Goal: Transaction & Acquisition: Register for event/course

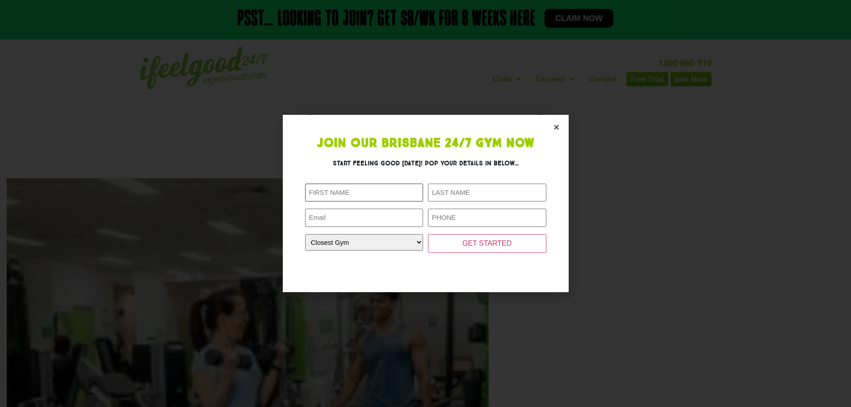
click at [333, 192] on input "First Name (Required)" at bounding box center [364, 193] width 118 height 18
type input "[PERSON_NAME]"
click at [443, 195] on input "Last Name (Required)" at bounding box center [487, 193] width 118 height 18
type input "Booth"
click at [389, 222] on input "Email (Required)" at bounding box center [364, 218] width 118 height 18
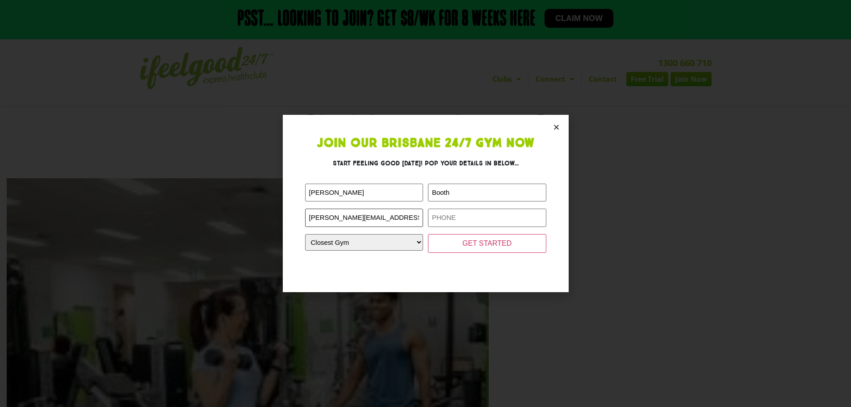
type input "james.booth@dulux.com.au"
click at [441, 218] on input "Phone (Required)" at bounding box center [487, 218] width 118 height 18
type input "0457643910"
drag, startPoint x: 404, startPoint y: 240, endPoint x: 397, endPoint y: 238, distance: 6.8
click at [404, 240] on select "Closest Gym Alexandra Hills Calamvale Coopers Plains Middle Park Oxenford Oxley…" at bounding box center [364, 242] width 118 height 17
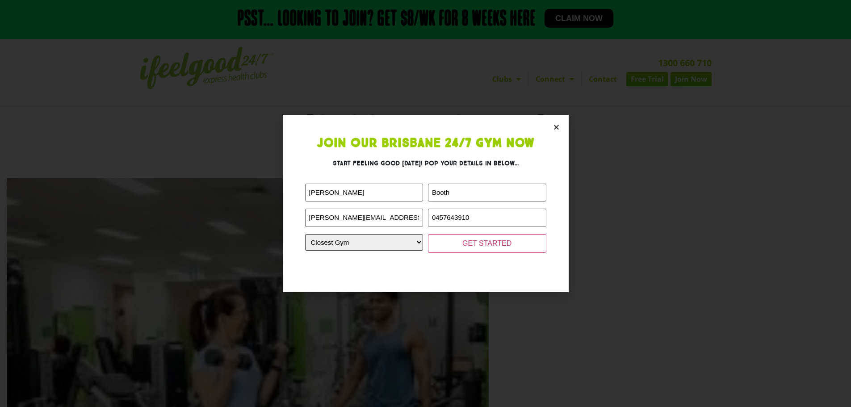
select select "[GEOGRAPHIC_DATA]"
click at [305, 234] on select "Closest Gym Alexandra Hills Calamvale Coopers Plains Middle Park Oxenford Oxley…" at bounding box center [364, 242] width 118 height 17
click at [497, 239] on input "GET STARTED" at bounding box center [487, 243] width 118 height 19
click at [475, 242] on input "GET STARTED" at bounding box center [487, 243] width 118 height 19
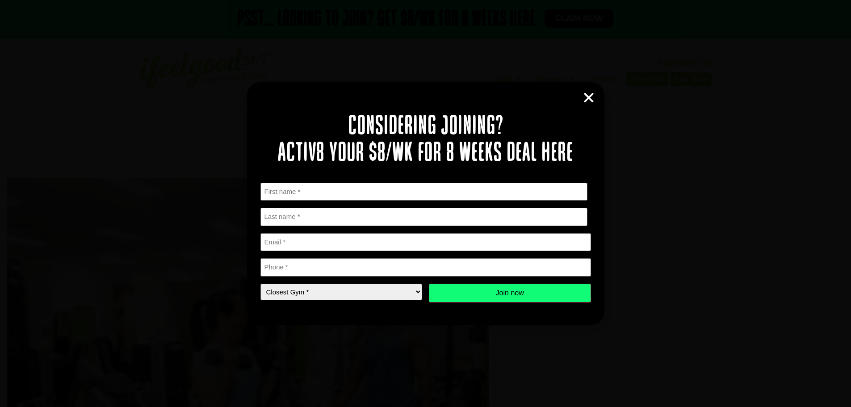
click at [205, 106] on div "Considering joining? Activ8 your $8/wk for 8 weeks deal here " * " indicates re…" at bounding box center [425, 203] width 851 height 407
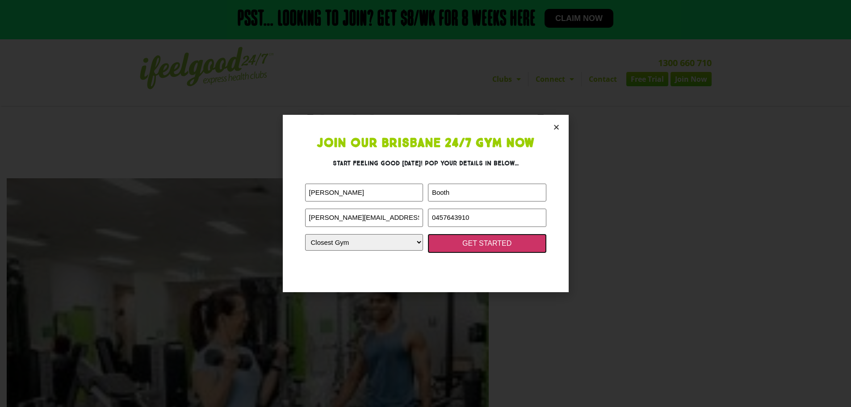
click at [484, 246] on input "GET STARTED" at bounding box center [487, 243] width 118 height 19
click at [469, 240] on input "GET STARTED" at bounding box center [487, 243] width 118 height 19
click at [496, 243] on input "GET STARTED" at bounding box center [487, 243] width 118 height 19
drag, startPoint x: 410, startPoint y: 218, endPoint x: 271, endPoint y: 212, distance: 139.4
click at [271, 212] on div "Join Our Brisbane 24/7 Gym Now Start feeling good today! Pop your details in be…" at bounding box center [425, 203] width 851 height 407
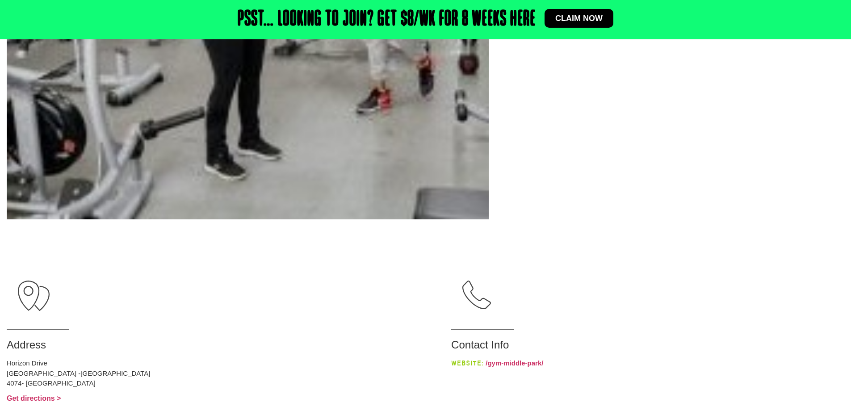
scroll to position [446, 0]
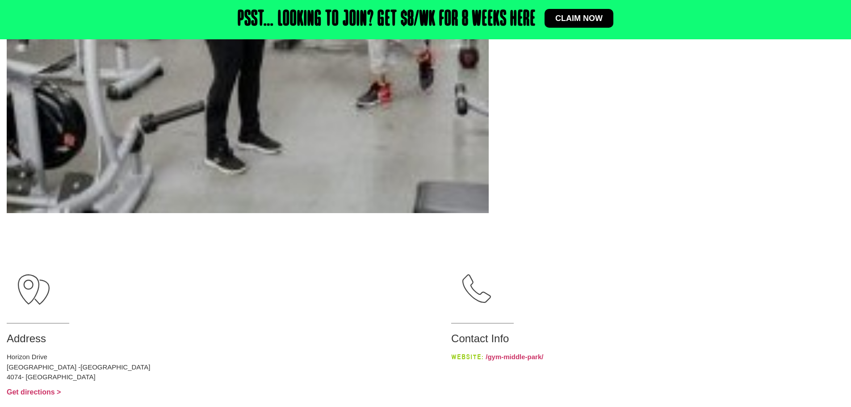
drag, startPoint x: 555, startPoint y: 241, endPoint x: 548, endPoint y: 229, distance: 14.6
click at [555, 240] on div "Middle Park Address Horizon Drive Middle Park -Brisbane City 4074- Australia Ge…" at bounding box center [425, 30] width 851 height 734
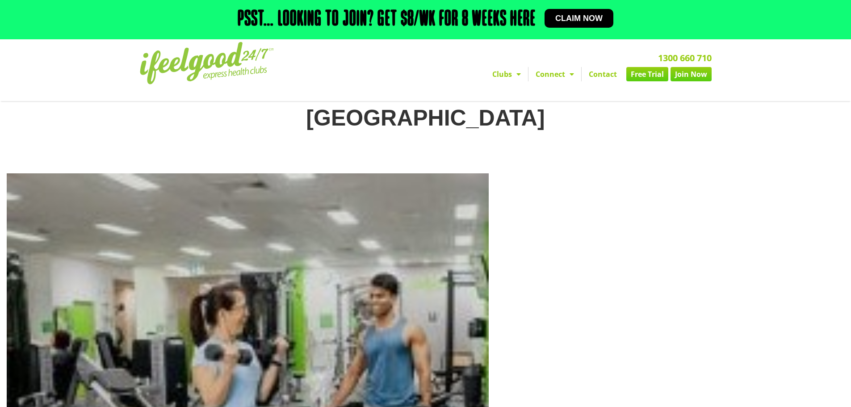
scroll to position [0, 0]
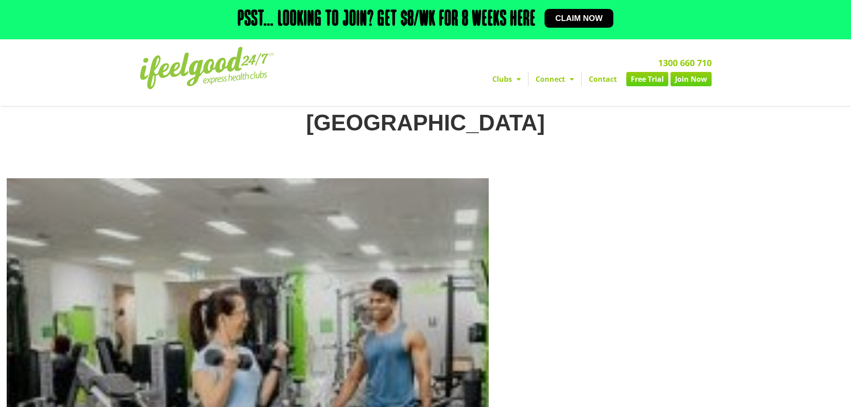
click at [691, 79] on link "Join Now" at bounding box center [690, 79] width 41 height 14
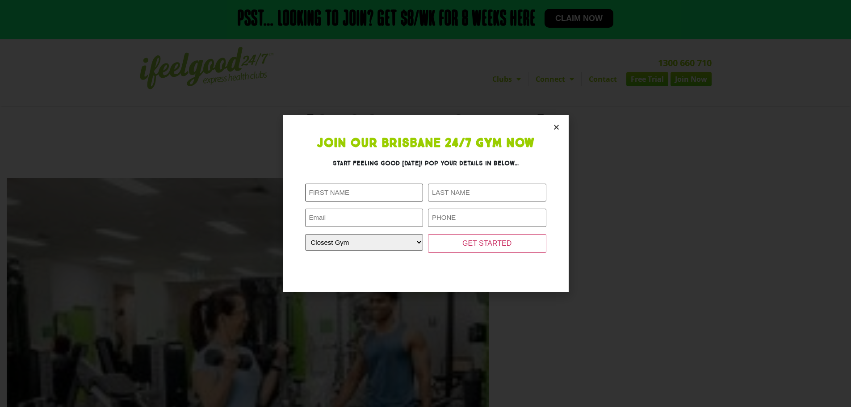
click at [382, 188] on input "First Name (Required)" at bounding box center [364, 193] width 118 height 18
type input "[PERSON_NAME]"
type input "Booth"
click at [337, 220] on input "Email (Required)" at bounding box center [364, 218] width 118 height 18
type input "booth_james@hotmail.com"
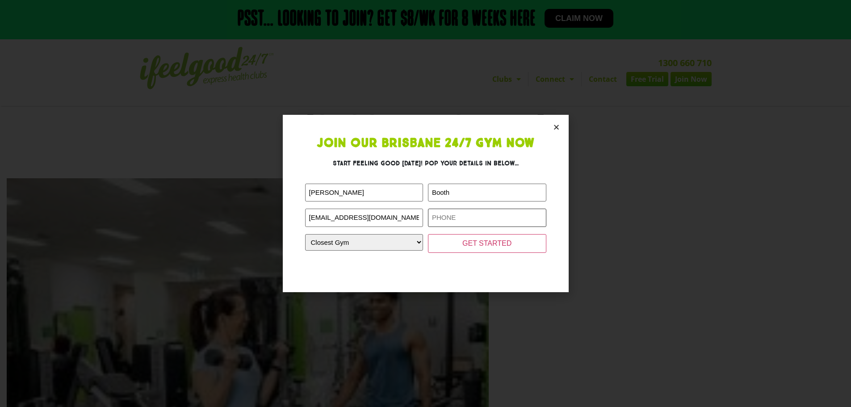
click at [437, 218] on input "Phone (Required)" at bounding box center [487, 218] width 118 height 18
type input "0457643910"
click at [416, 245] on select "Closest Gym Alexandra Hills Calamvale Coopers Plains Middle Park Oxenford Oxley…" at bounding box center [364, 242] width 118 height 17
select select "[GEOGRAPHIC_DATA]"
click at [305, 234] on select "Closest Gym Alexandra Hills Calamvale Coopers Plains Middle Park Oxenford Oxley…" at bounding box center [364, 242] width 118 height 17
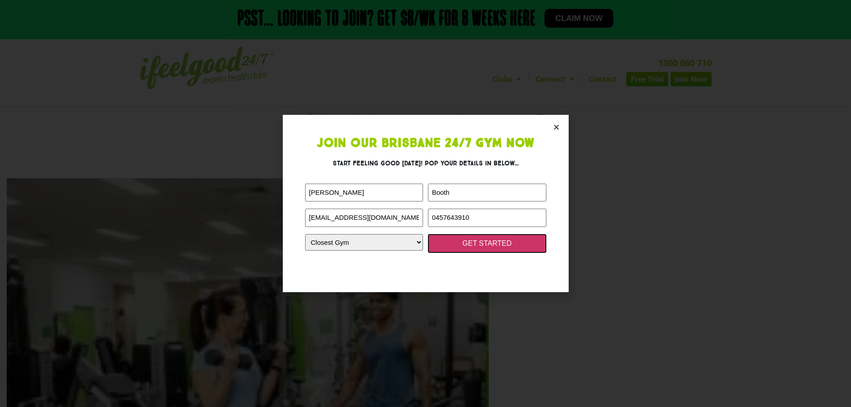
click at [479, 247] on input "GET STARTED" at bounding box center [487, 243] width 118 height 19
click at [477, 243] on input "GET STARTED" at bounding box center [487, 243] width 118 height 19
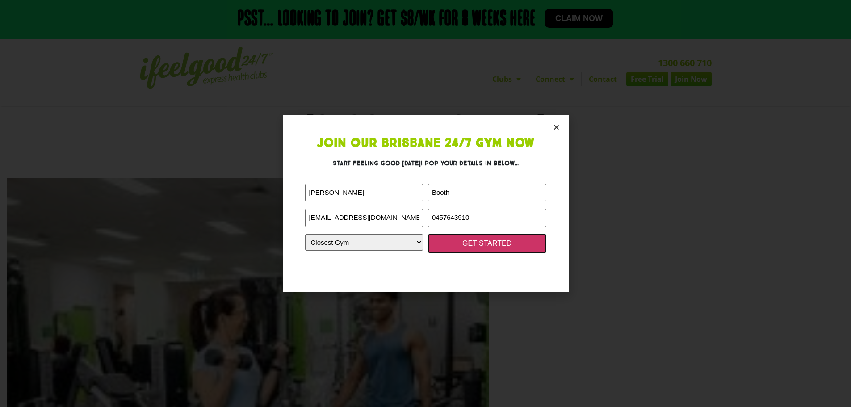
click at [477, 243] on input "GET STARTED" at bounding box center [487, 243] width 118 height 19
click at [486, 242] on input "GET STARTED" at bounding box center [487, 243] width 118 height 19
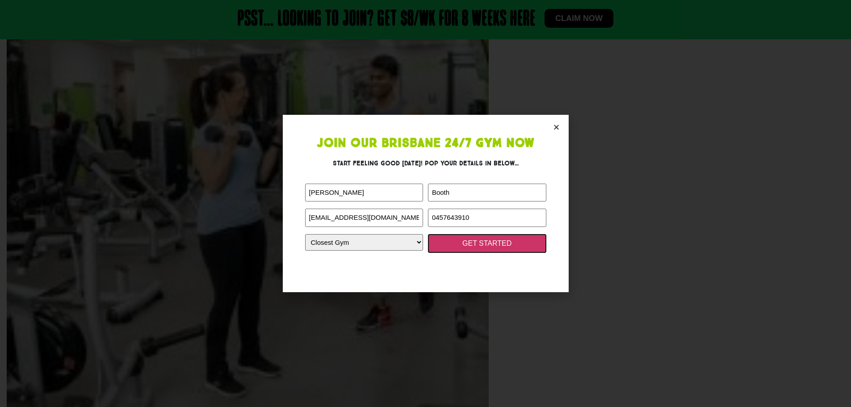
click at [480, 242] on input "GET STARTED" at bounding box center [487, 243] width 118 height 19
click at [501, 246] on input "GET STARTED" at bounding box center [487, 243] width 118 height 19
click at [509, 240] on input "GET STARTED" at bounding box center [487, 243] width 118 height 19
click at [490, 238] on input "GET STARTED" at bounding box center [487, 243] width 118 height 19
click at [453, 240] on input "GET STARTED" at bounding box center [487, 243] width 118 height 19
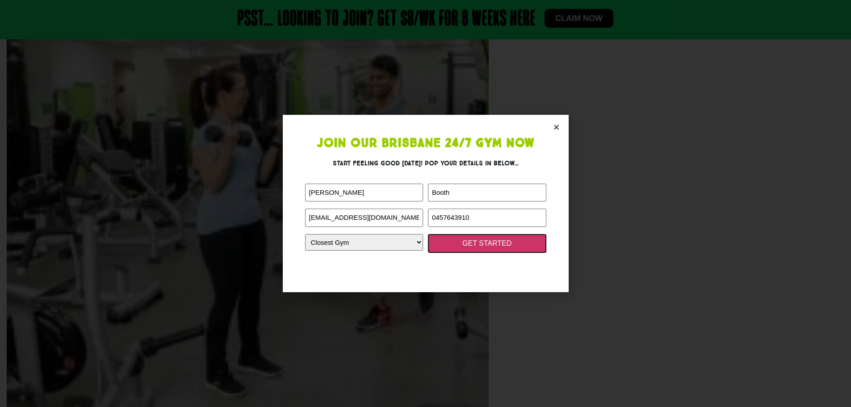
click at [436, 243] on input "GET STARTED" at bounding box center [487, 243] width 118 height 19
click at [433, 241] on input "GET STARTED" at bounding box center [487, 243] width 118 height 19
click at [466, 246] on input "GET STARTED" at bounding box center [487, 243] width 118 height 19
click at [468, 244] on input "GET STARTED" at bounding box center [487, 243] width 118 height 19
click at [470, 243] on input "GET STARTED" at bounding box center [487, 243] width 118 height 19
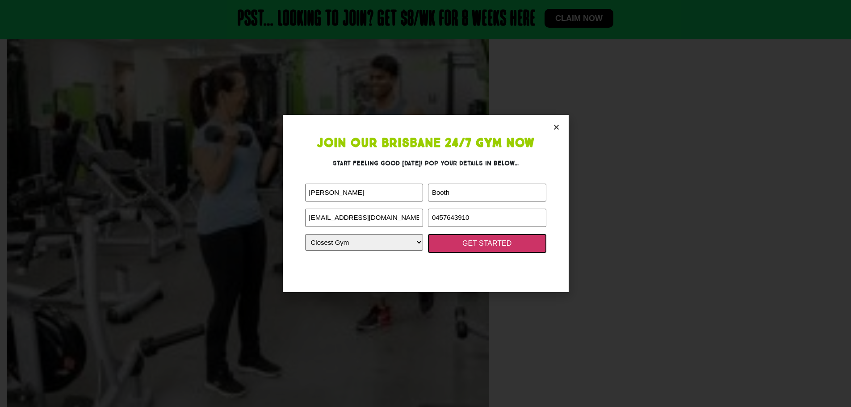
click at [475, 243] on input "GET STARTED" at bounding box center [487, 243] width 118 height 19
click at [479, 244] on input "GET STARTED" at bounding box center [487, 243] width 118 height 19
click at [482, 245] on input "GET STARTED" at bounding box center [487, 243] width 118 height 19
click at [488, 245] on input "GET STARTED" at bounding box center [487, 243] width 118 height 19
click at [494, 244] on input "GET STARTED" at bounding box center [487, 243] width 118 height 19
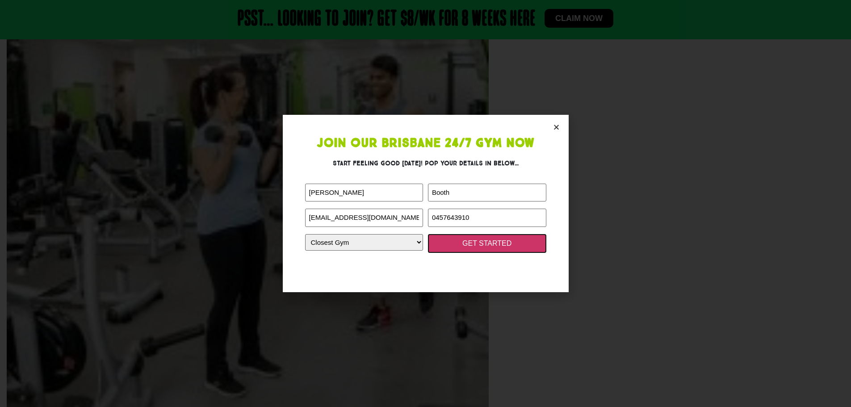
click at [494, 244] on input "GET STARTED" at bounding box center [487, 243] width 118 height 19
click at [505, 242] on input "GET STARTED" at bounding box center [487, 243] width 118 height 19
click at [512, 242] on input "GET STARTED" at bounding box center [487, 243] width 118 height 19
click at [513, 242] on input "GET STARTED" at bounding box center [487, 243] width 118 height 19
drag, startPoint x: 513, startPoint y: 242, endPoint x: 520, endPoint y: 242, distance: 7.2
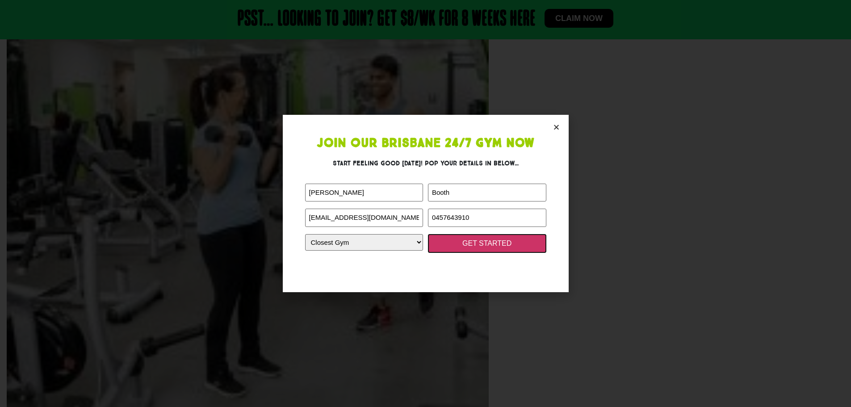
click at [517, 242] on input "GET STARTED" at bounding box center [487, 243] width 118 height 19
click at [522, 242] on input "GET STARTED" at bounding box center [487, 243] width 118 height 19
click at [534, 242] on input "GET STARTED" at bounding box center [487, 243] width 118 height 19
click at [535, 242] on input "GET STARTED" at bounding box center [487, 243] width 118 height 19
click at [537, 239] on input "GET STARTED" at bounding box center [487, 243] width 118 height 19
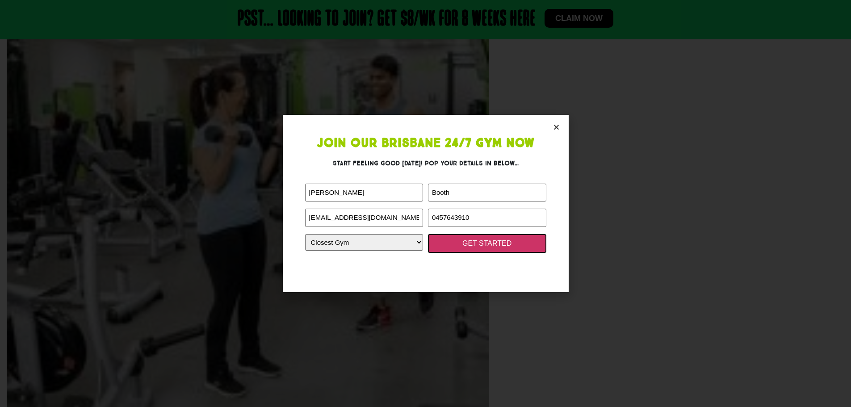
click at [538, 239] on input "GET STARTED" at bounding box center [487, 243] width 118 height 19
click at [538, 238] on input "GET STARTED" at bounding box center [487, 243] width 118 height 19
click at [556, 126] on icon "Close" at bounding box center [556, 127] width 7 height 7
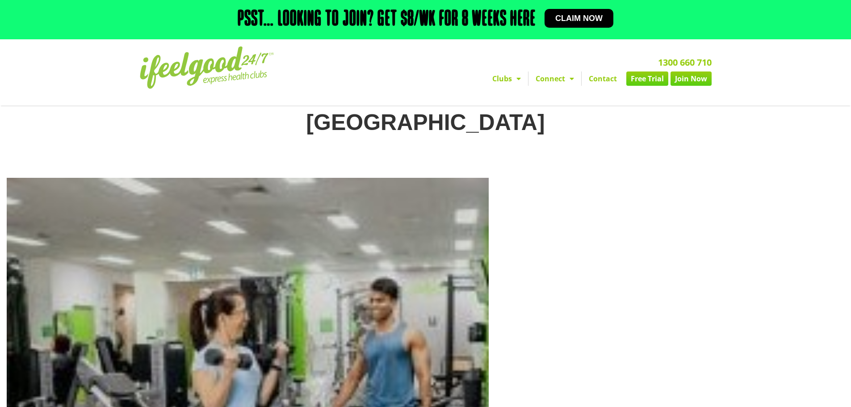
scroll to position [0, 0]
click at [580, 17] on span "Claim now" at bounding box center [578, 18] width 47 height 8
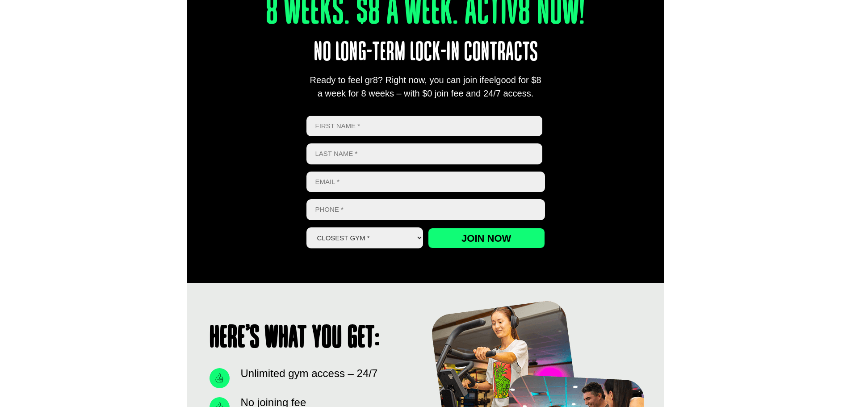
scroll to position [357, 0]
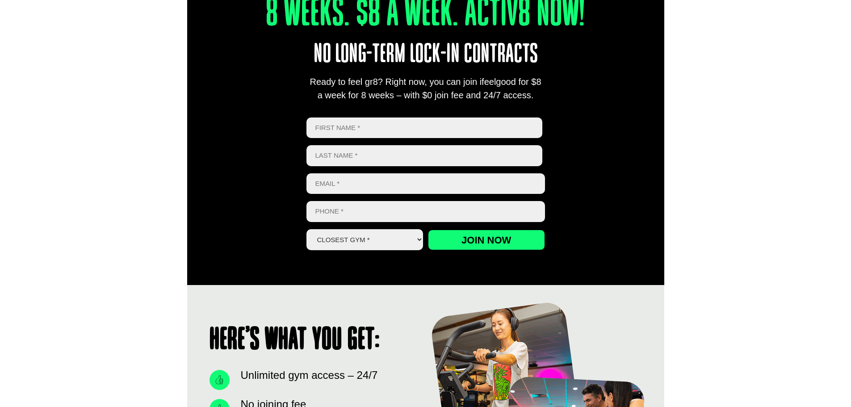
click at [348, 123] on input "First" at bounding box center [424, 127] width 236 height 21
type input "[PERSON_NAME]"
click at [327, 153] on input "Last name" at bounding box center [424, 155] width 236 height 21
type input "Booth"
click at [330, 192] on input "Email *" at bounding box center [425, 183] width 238 height 21
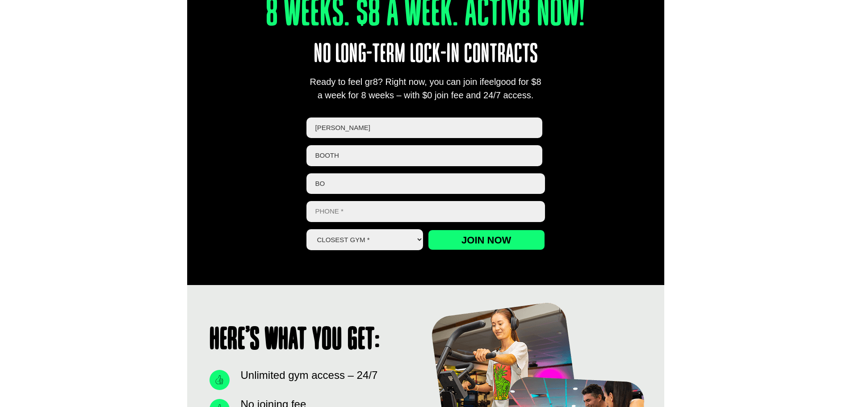
type input "b"
type input "[PERSON_NAME][EMAIL_ADDRESS][PERSON_NAME][DOMAIN_NAME]"
click at [320, 202] on input "Phone *" at bounding box center [425, 211] width 238 height 21
type input "0457643910"
click at [366, 241] on select "Closest Gym * [GEOGRAPHIC_DATA] [GEOGRAPHIC_DATA] [GEOGRAPHIC_DATA] [GEOGRAPHIC…" at bounding box center [364, 239] width 117 height 21
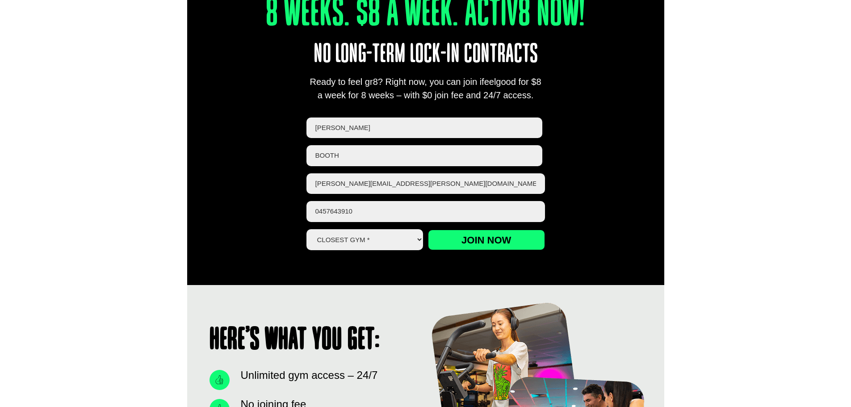
select select "[GEOGRAPHIC_DATA]"
click at [306, 229] on select "Closest Gym * [GEOGRAPHIC_DATA] [GEOGRAPHIC_DATA] [GEOGRAPHIC_DATA] [GEOGRAPHIC…" at bounding box center [364, 239] width 117 height 21
click at [505, 237] on input "Join now" at bounding box center [486, 239] width 117 height 21
